Goal: Information Seeking & Learning: Learn about a topic

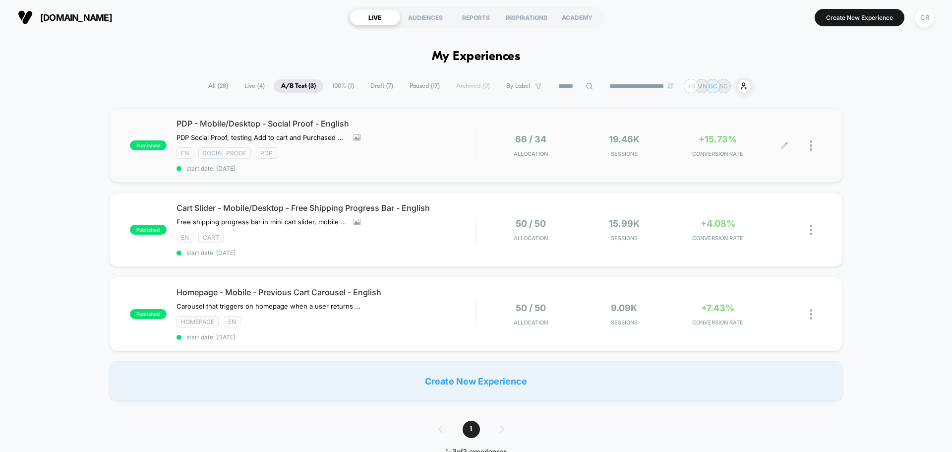
click at [722, 143] on span "+15.73%" at bounding box center [717, 139] width 38 height 10
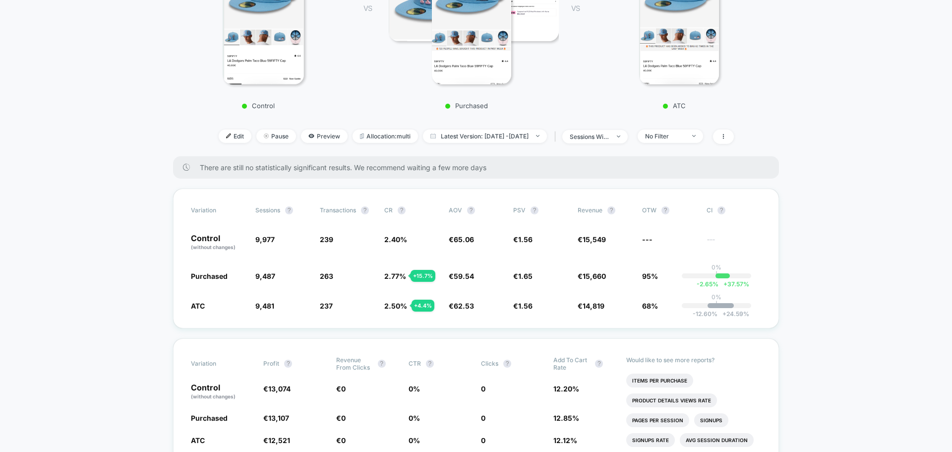
scroll to position [248, 0]
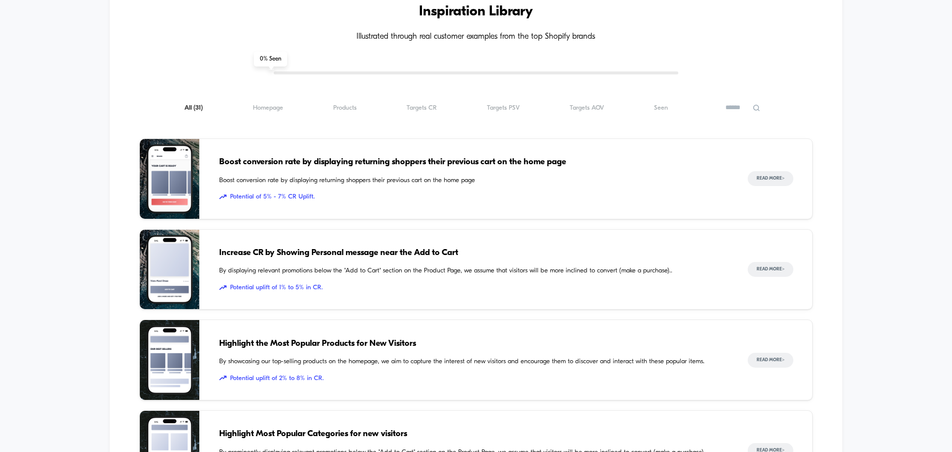
scroll to position [644, 0]
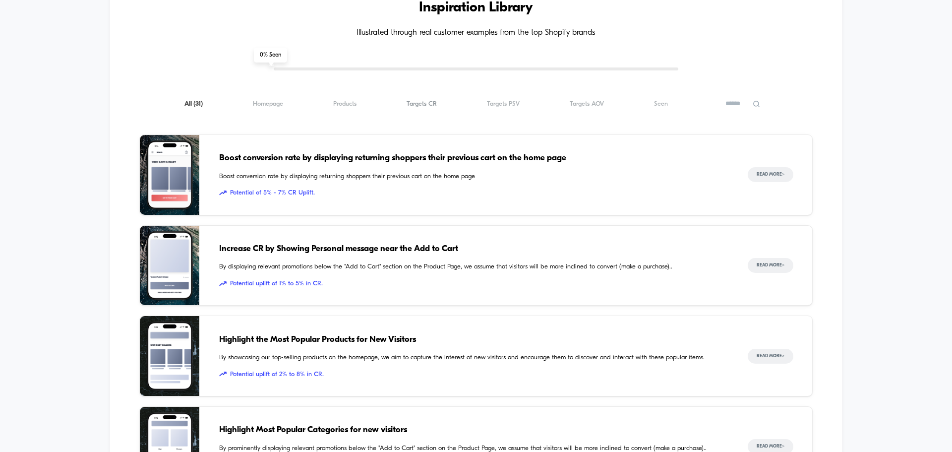
click at [422, 103] on span "Targets CR ( 31 )" at bounding box center [421, 103] width 30 height 7
click at [487, 262] on div "Increase CR by Showing Personal message near the Add to Cart By displaying rele…" at bounding box center [473, 266] width 509 height 80
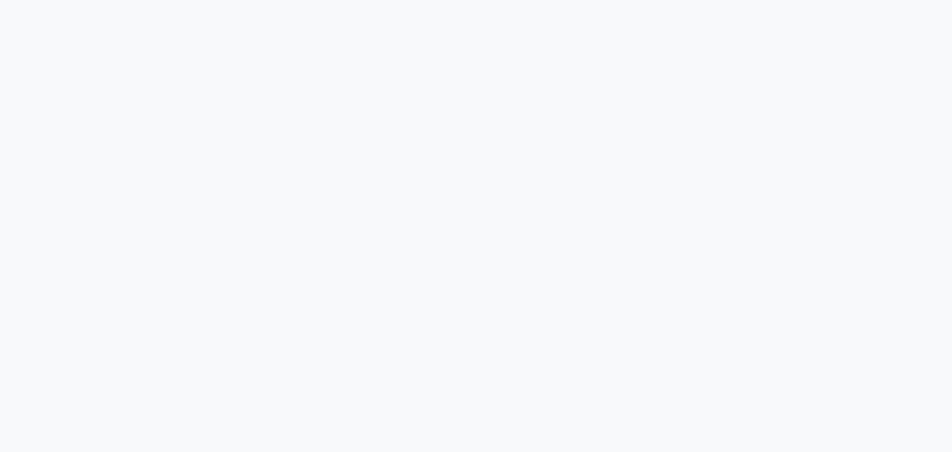
scroll to position [892, 0]
